Goal: Check status: Check status

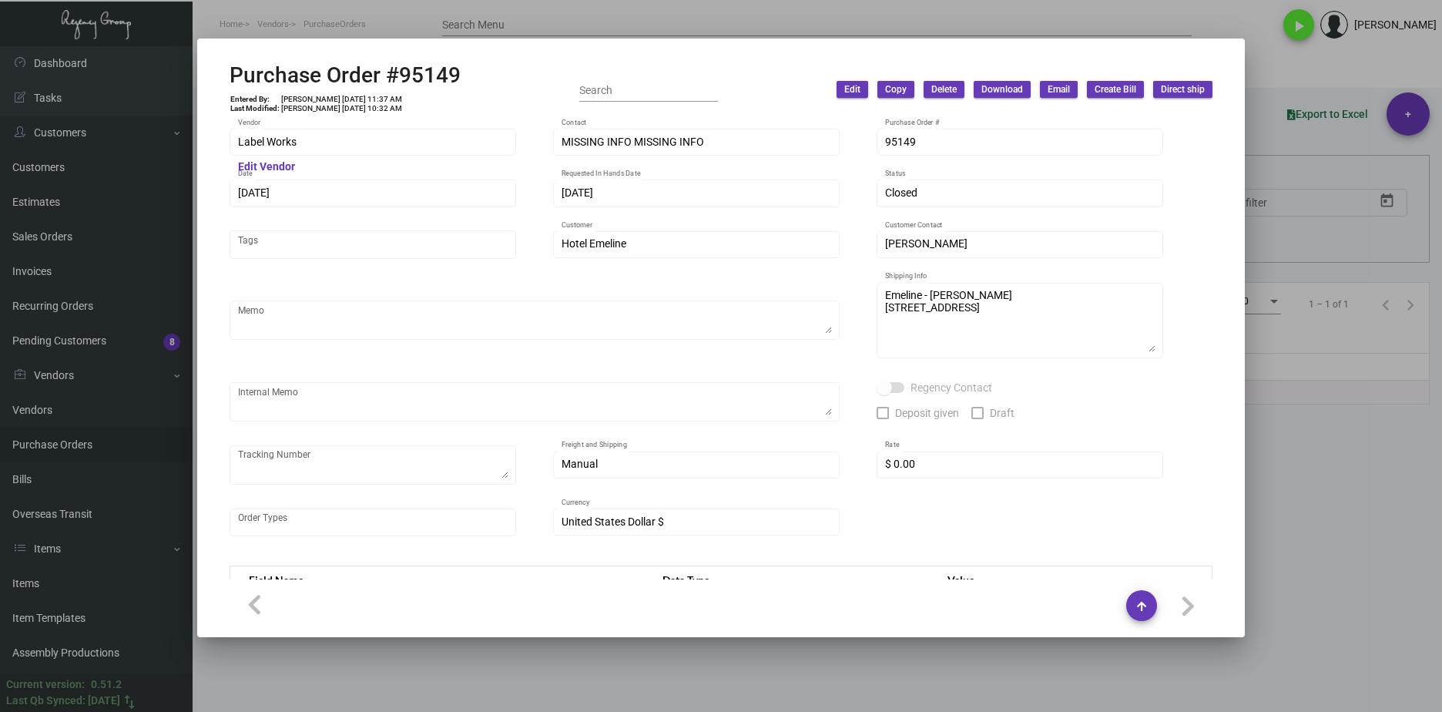
click at [385, 36] on div at bounding box center [721, 356] width 1442 height 712
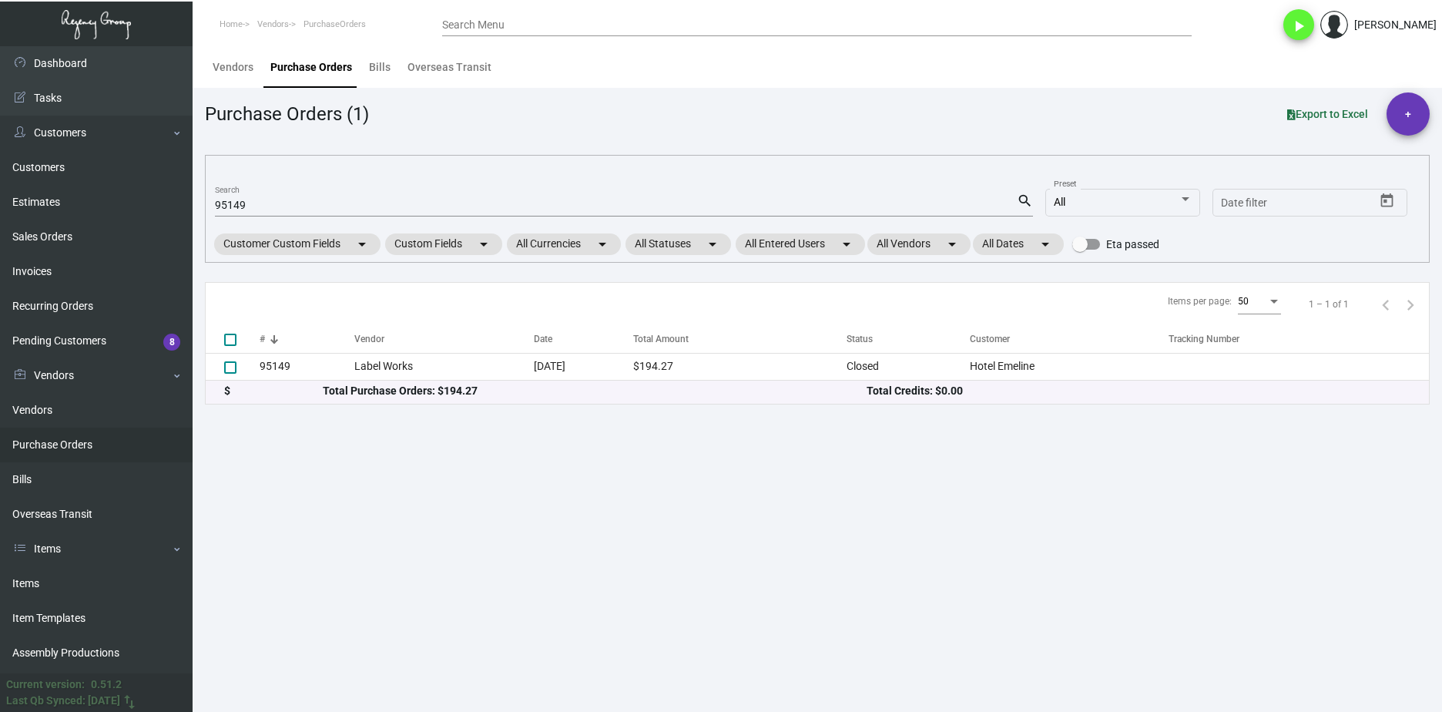
click at [276, 203] on input "95149" at bounding box center [616, 205] width 802 height 12
click at [277, 201] on input "95149" at bounding box center [616, 205] width 802 height 12
click at [276, 201] on input "95149" at bounding box center [616, 205] width 802 height 12
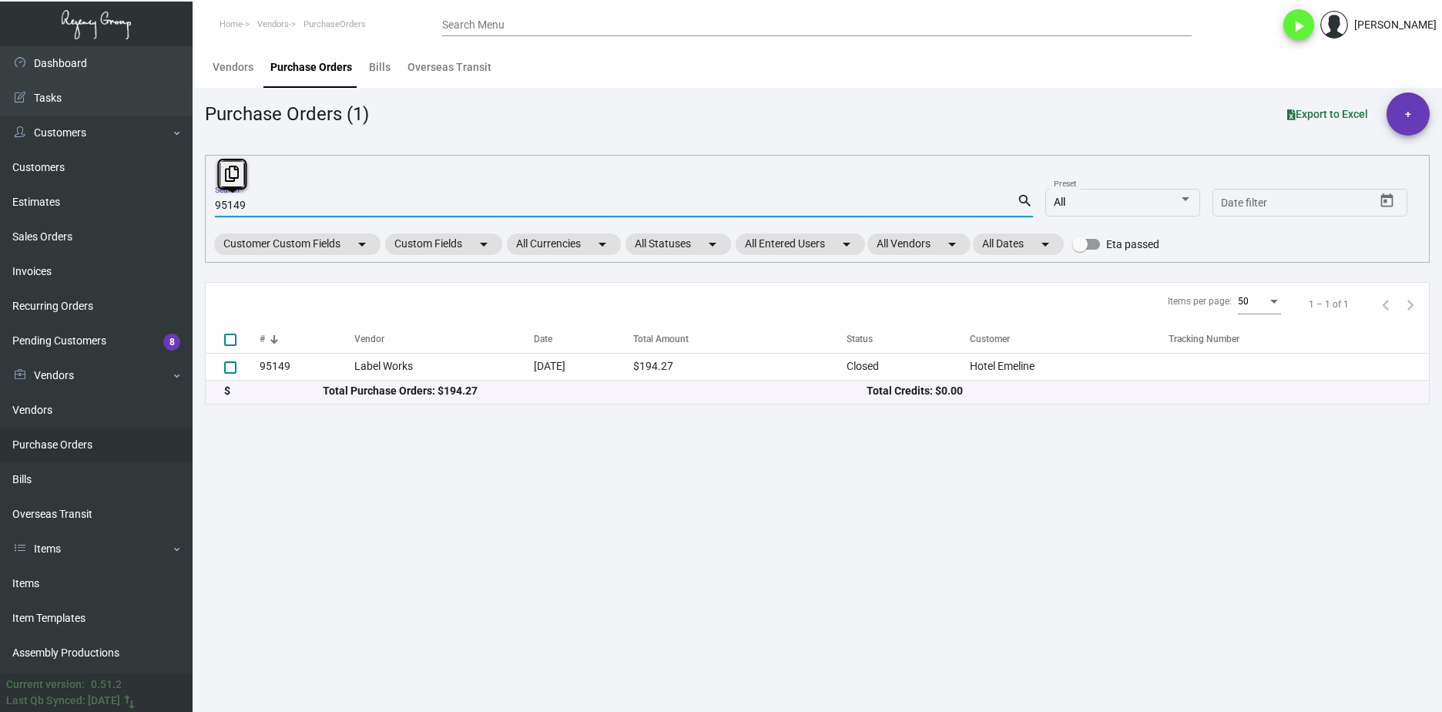
paste input "105154"
type input "105154"
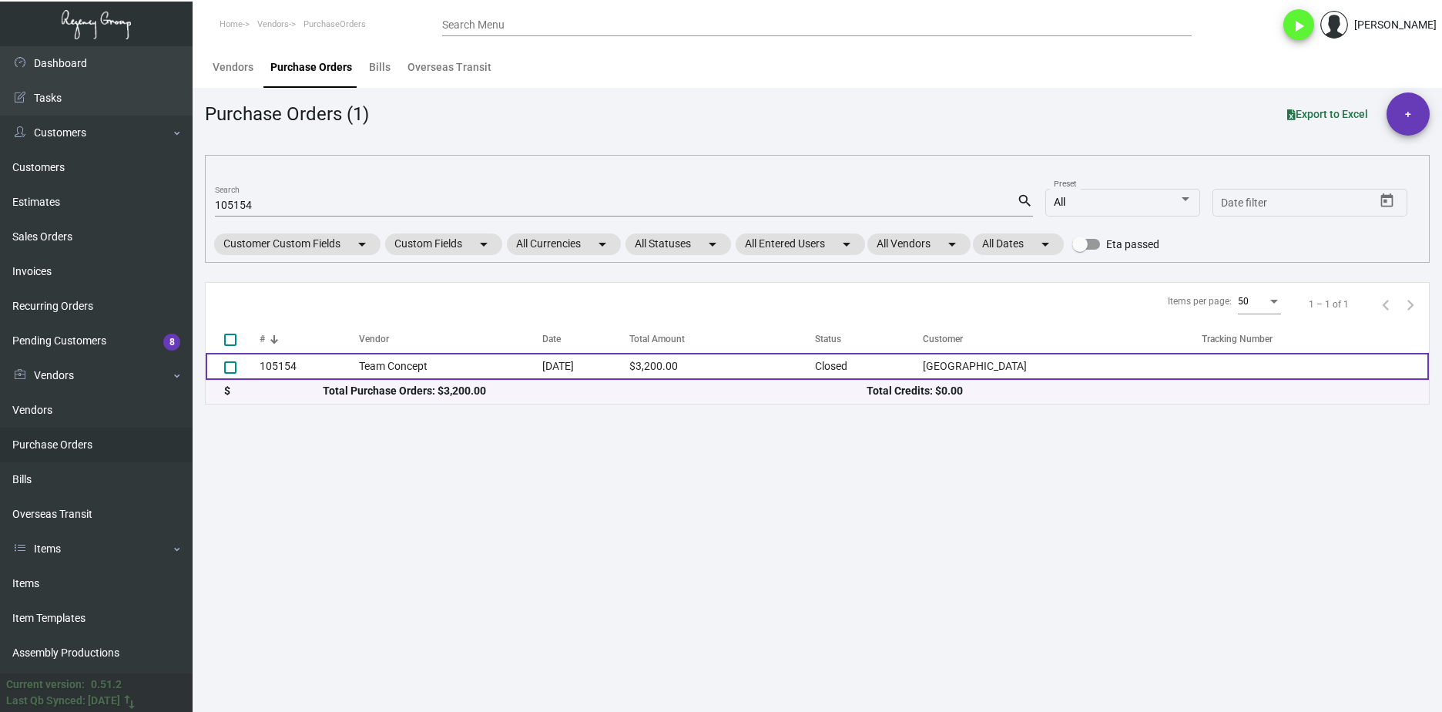
click at [398, 367] on td "Team Concept" at bounding box center [451, 366] width 184 height 27
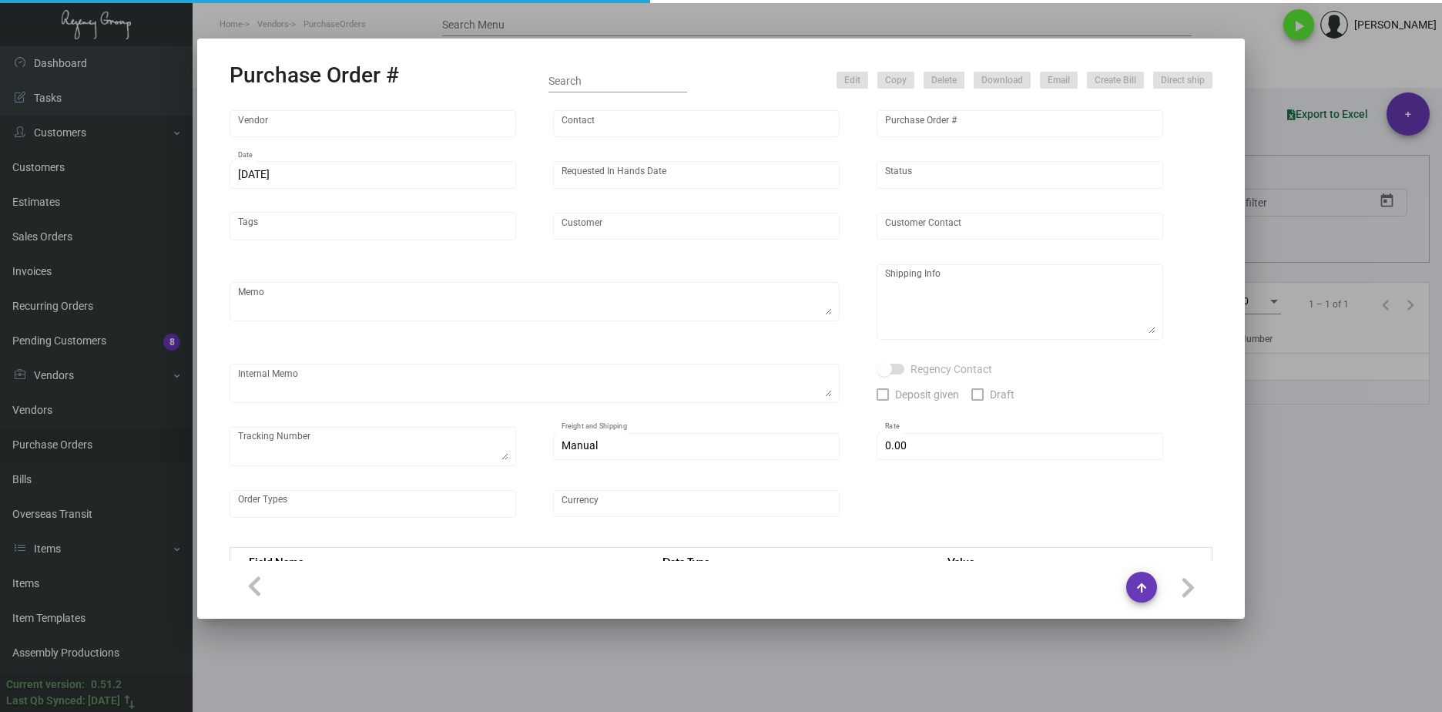
type input "Team Concept"
type input "[PERSON_NAME]"
type input "105154"
type input "[DATE]"
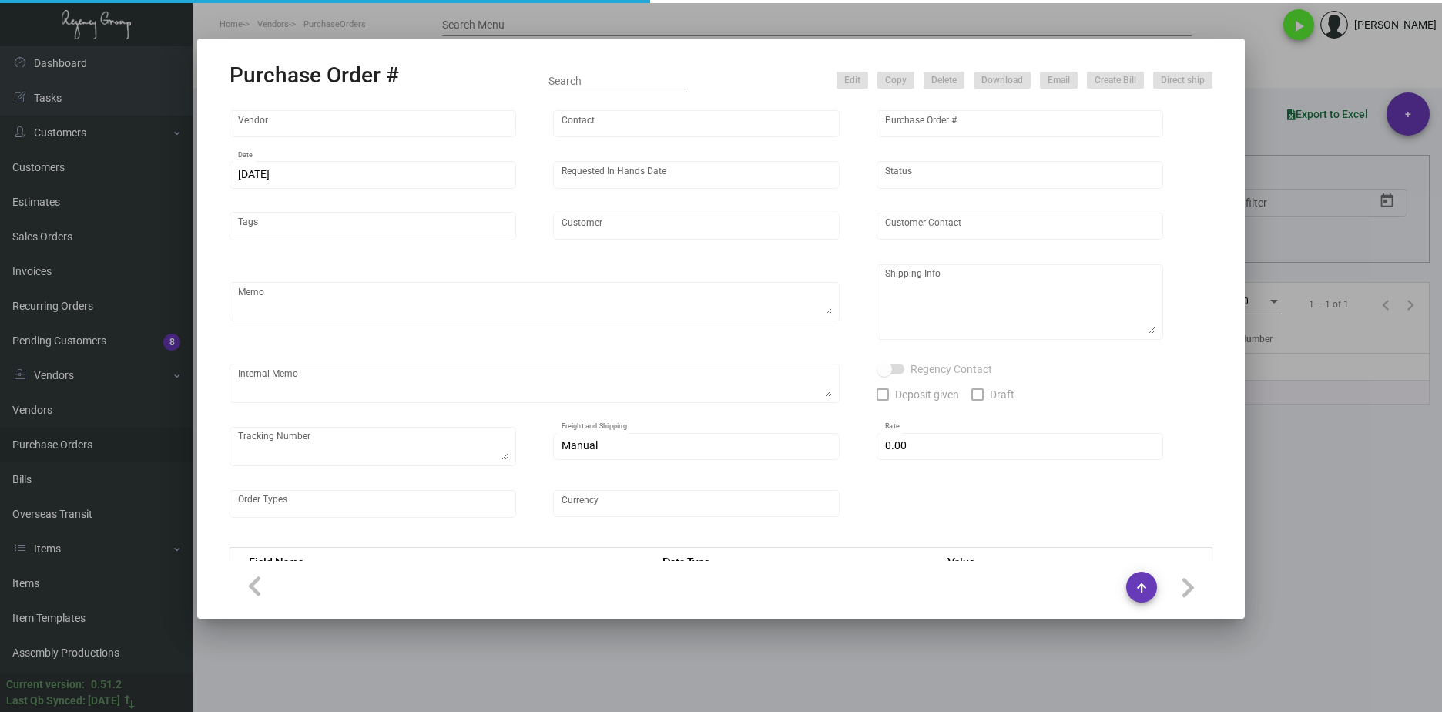
type input "[GEOGRAPHIC_DATA]"
type input "[PERSON_NAME]"
type textarea "***ANY PRICE DISCREPANCY MUST BE CALLED OUT PRIOR TO PROCEEDING WITH THIS ORDER…"
type textarea "[GEOGRAPHIC_DATA] - [PERSON_NAME] [STREET_ADDRESS] Tel: [PHONE_NUMBER]"
type input "$ 0.00"
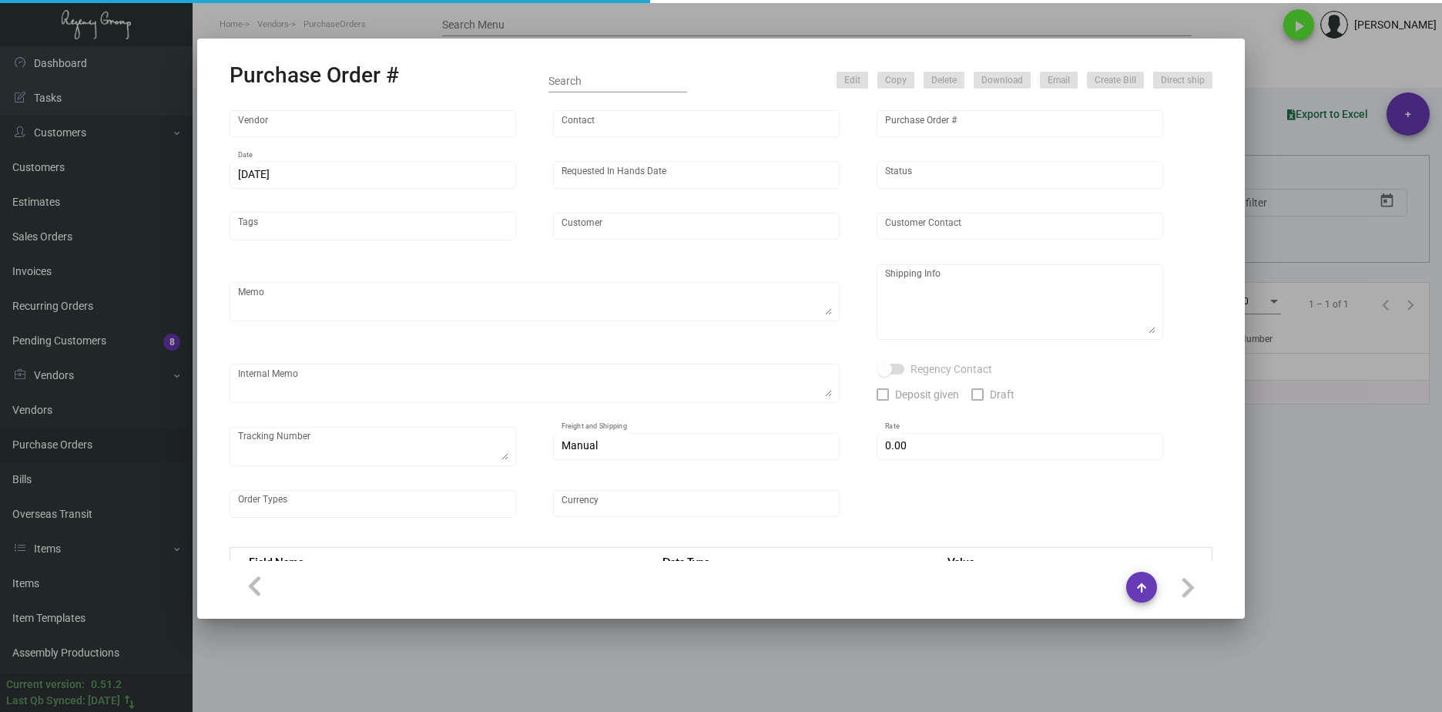
type input "United States Dollar $"
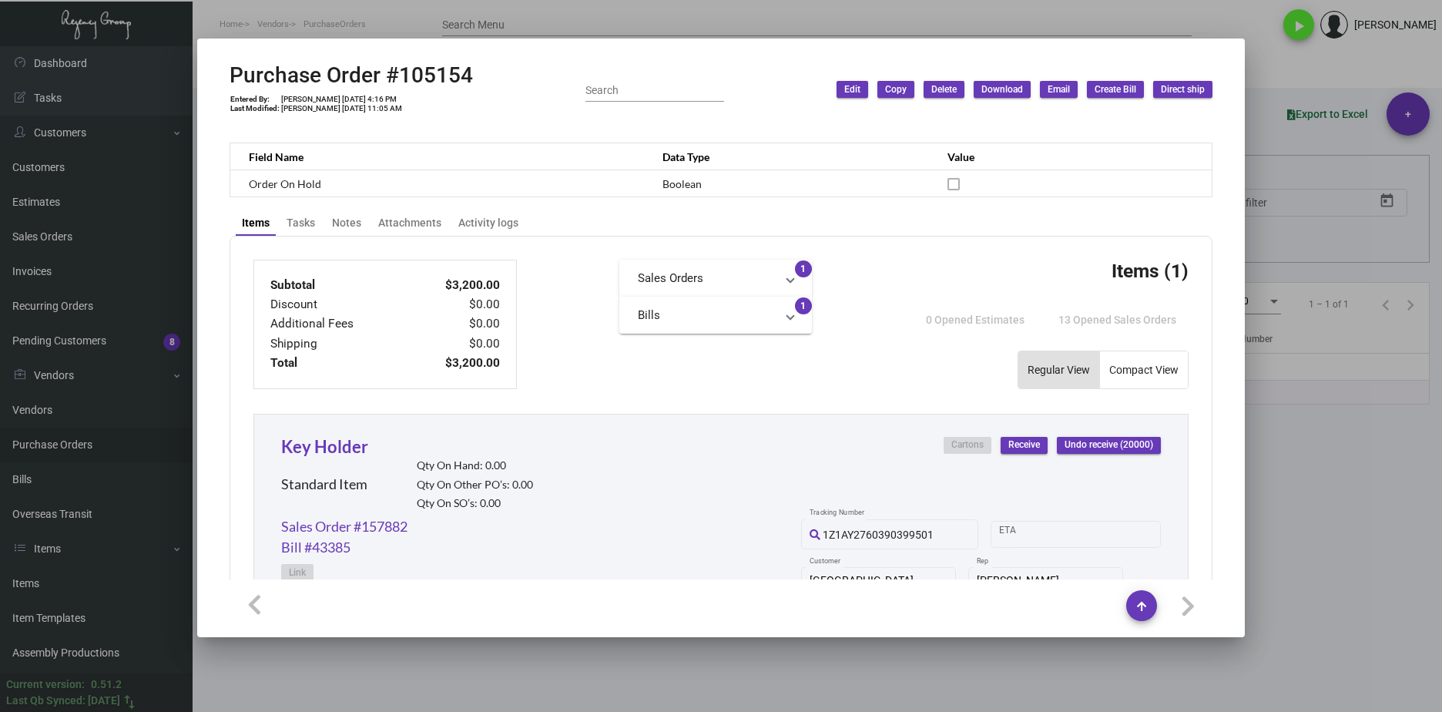
scroll to position [539, 0]
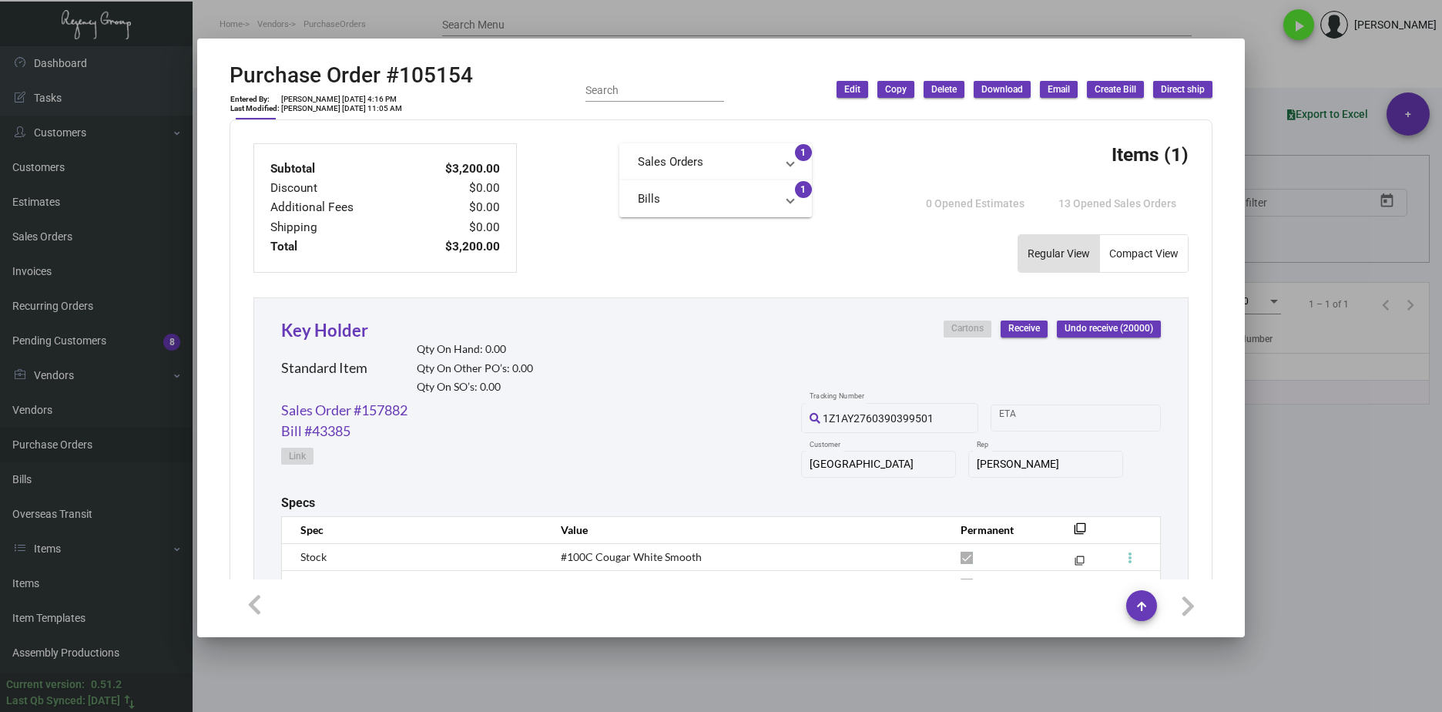
click at [853, 650] on div at bounding box center [721, 356] width 1442 height 712
